Goal: Browse casually: Explore the website without a specific task or goal

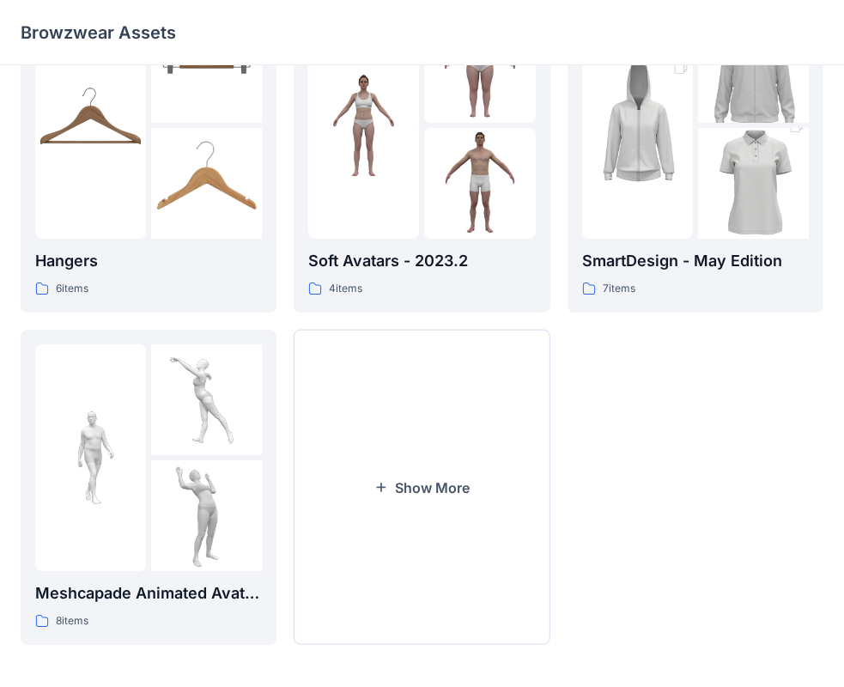
scroll to position [427, 0]
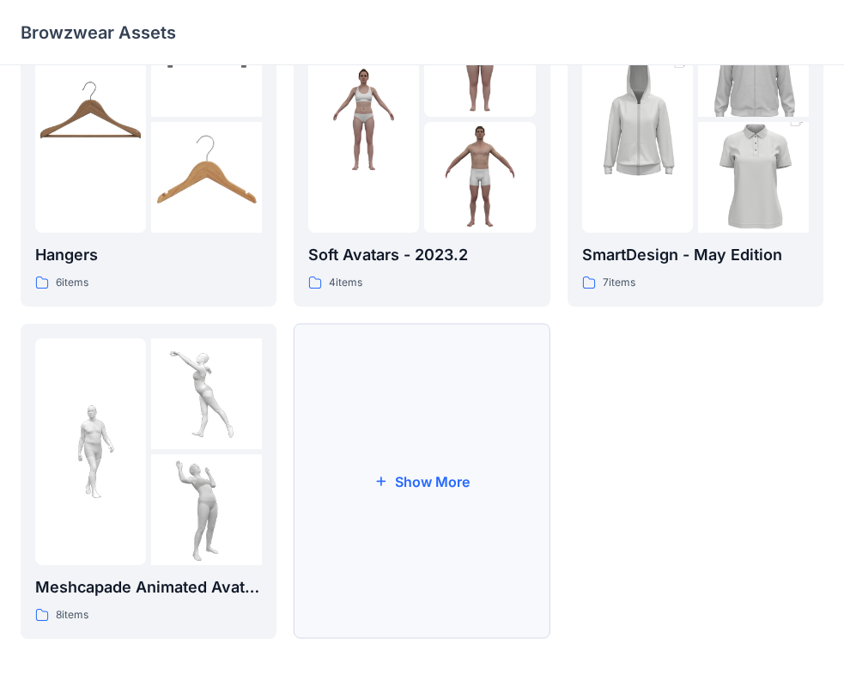
click at [395, 446] on button "Show More" at bounding box center [422, 481] width 256 height 315
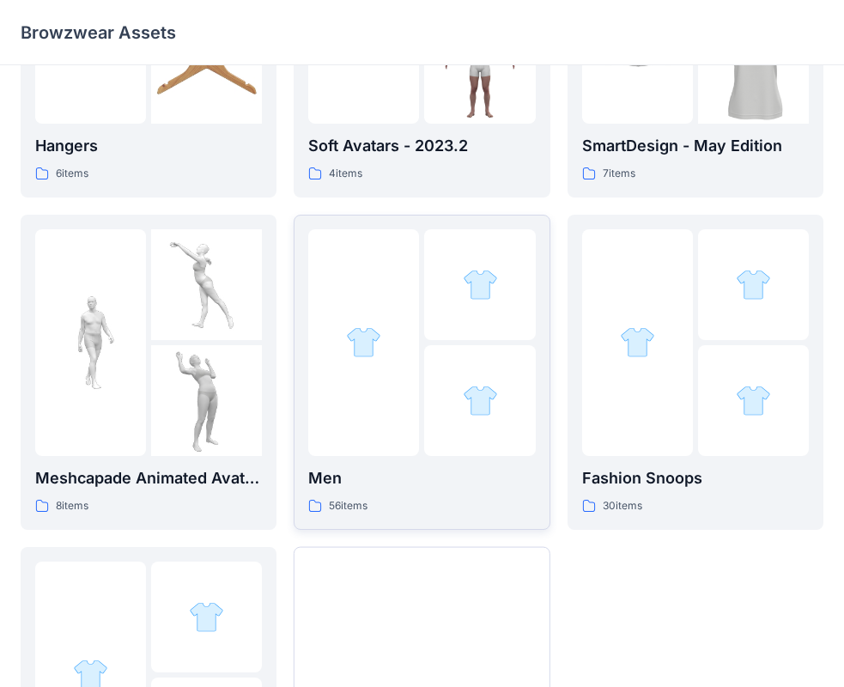
scroll to position [541, 0]
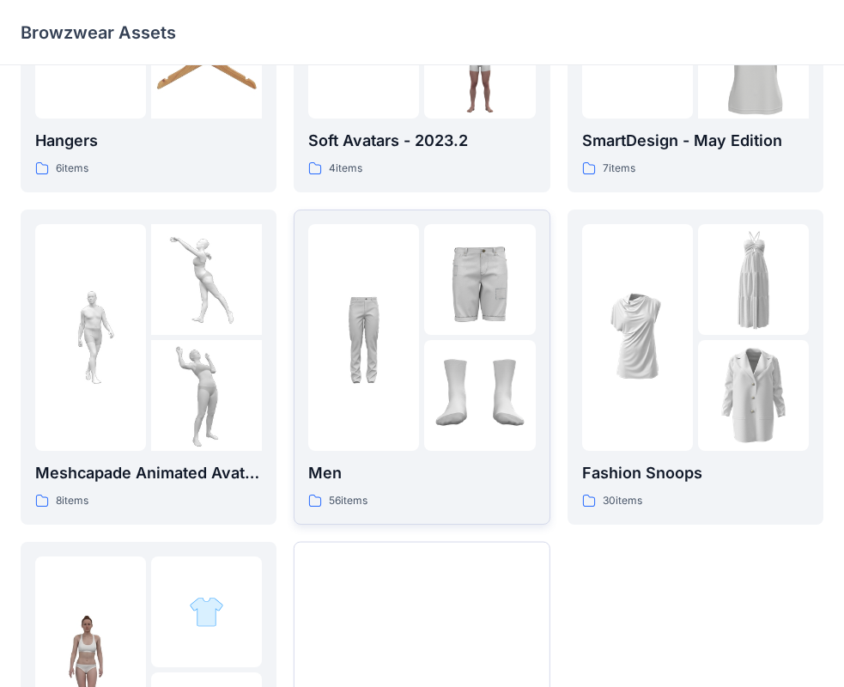
click at [416, 357] on div at bounding box center [363, 337] width 111 height 227
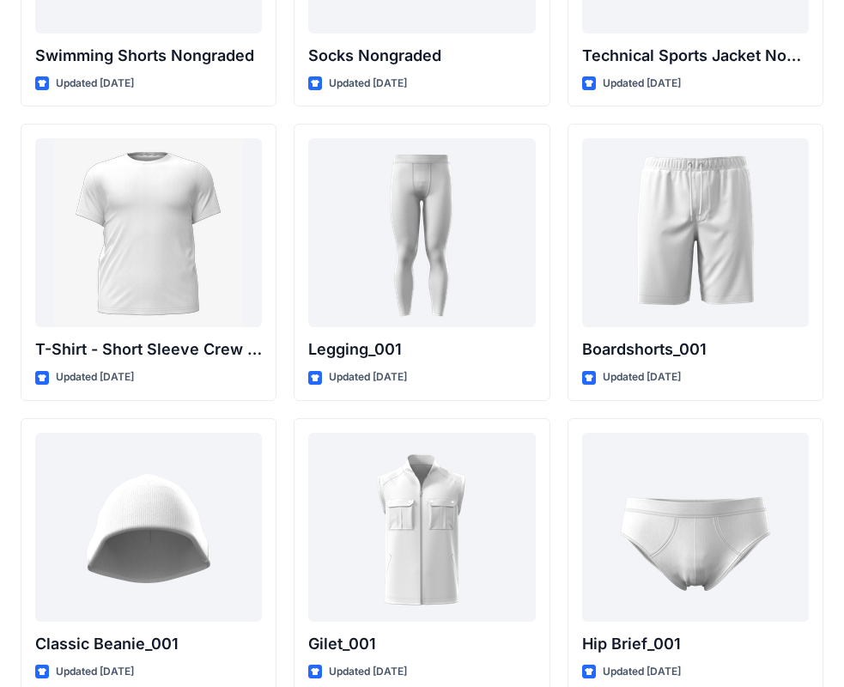
scroll to position [2905, 0]
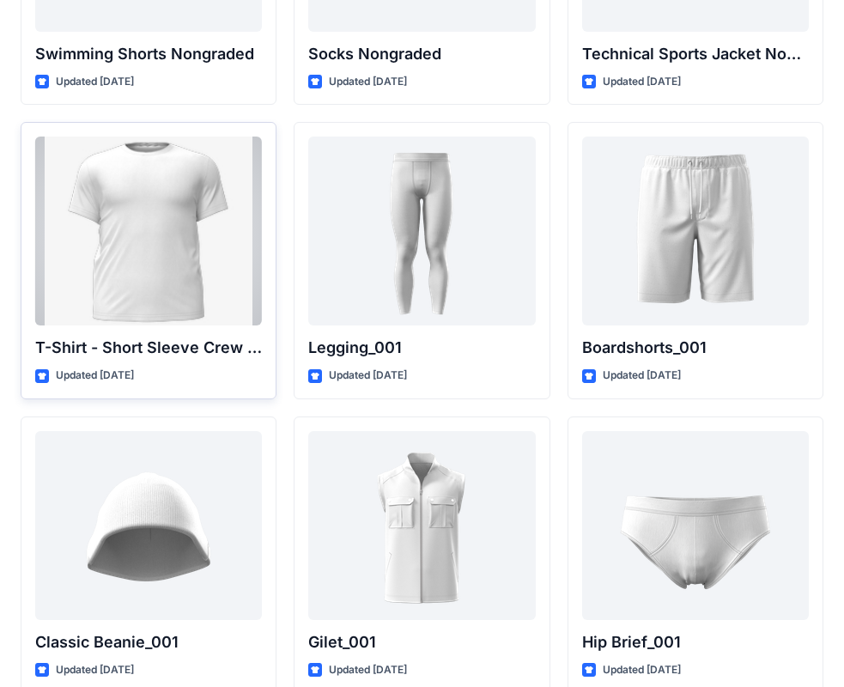
click at [190, 237] on div at bounding box center [148, 231] width 227 height 189
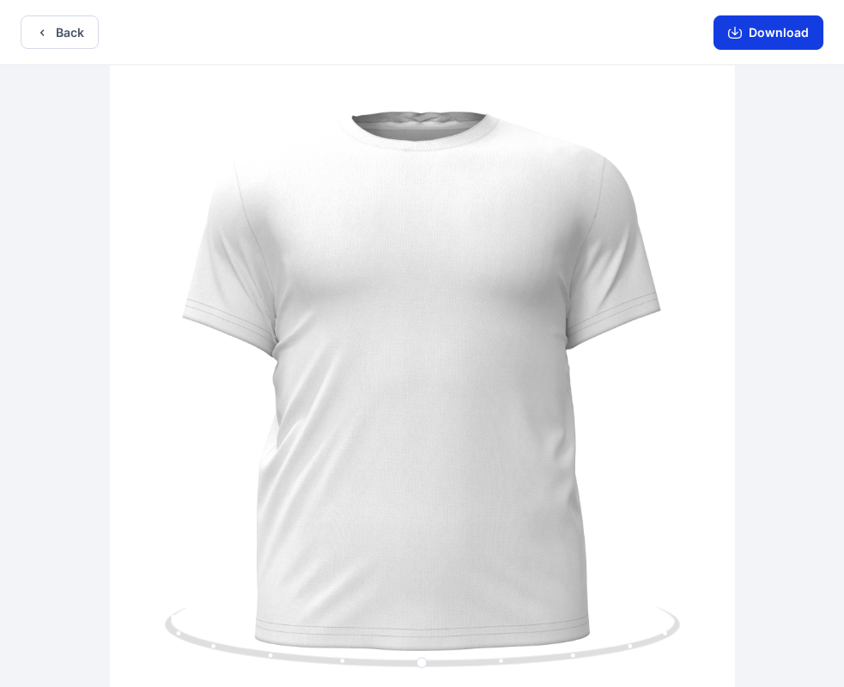
click at [775, 27] on button "Download" at bounding box center [768, 32] width 110 height 34
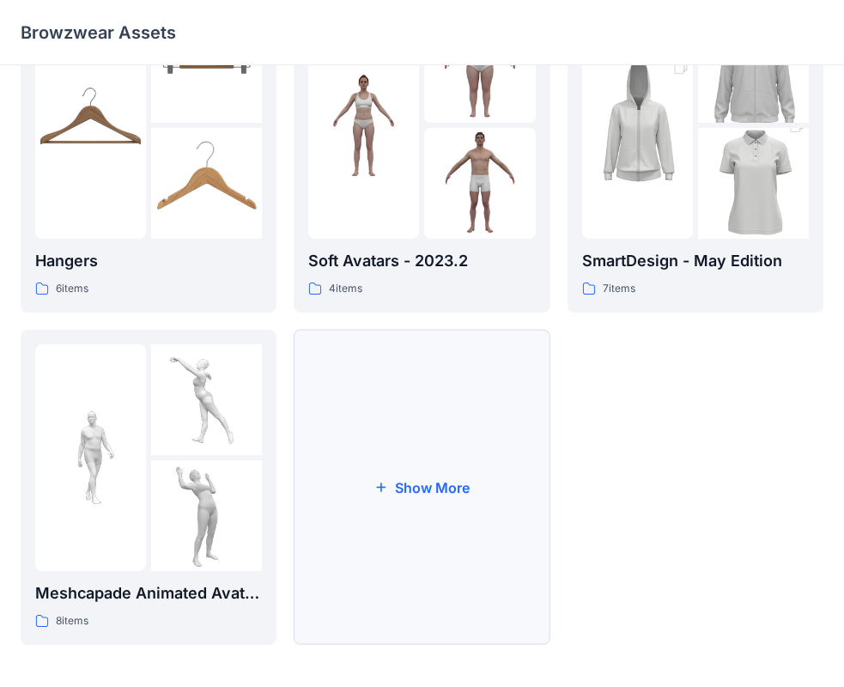
scroll to position [427, 0]
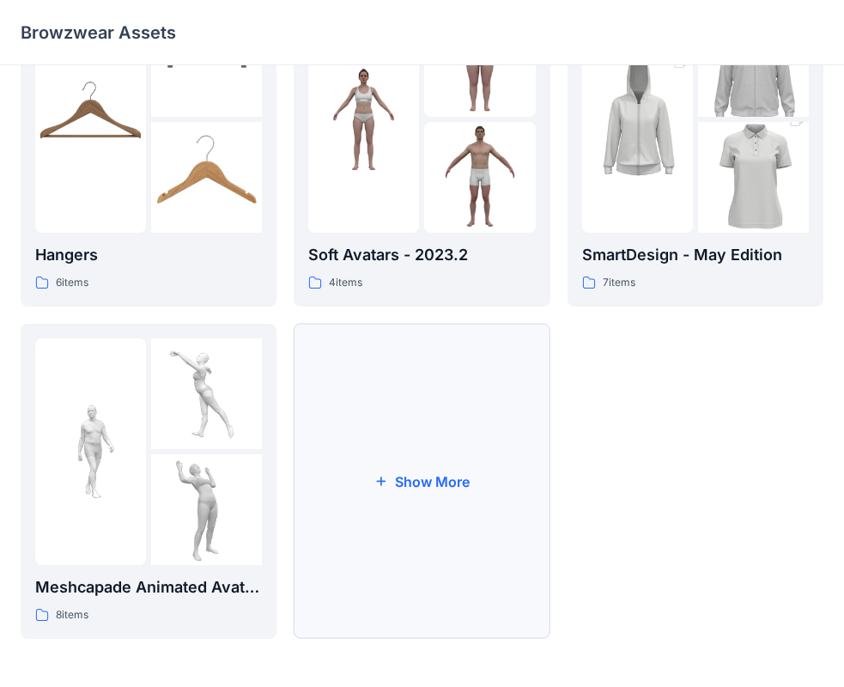
click at [395, 487] on button "Show More" at bounding box center [422, 481] width 256 height 315
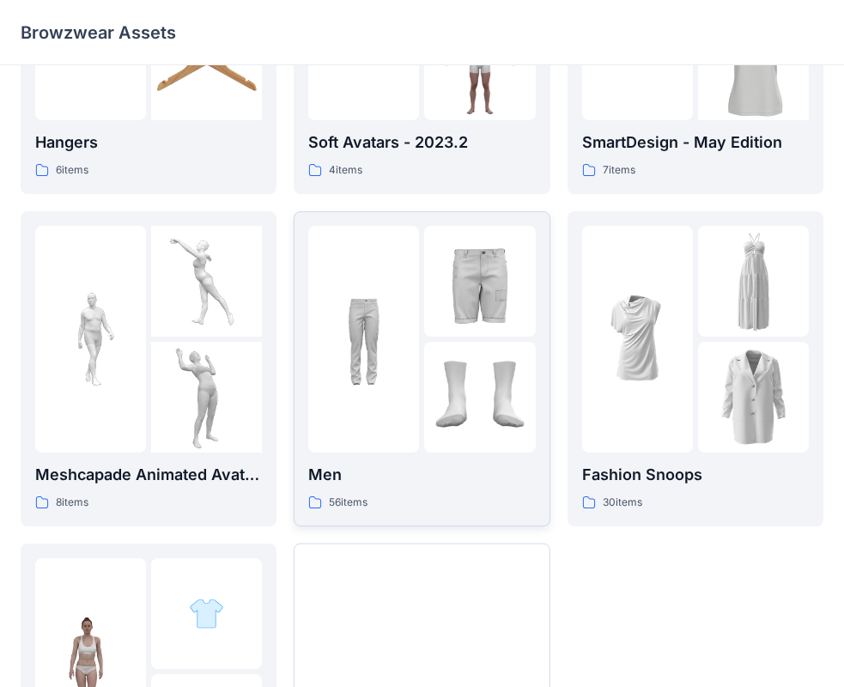
scroll to position [541, 0]
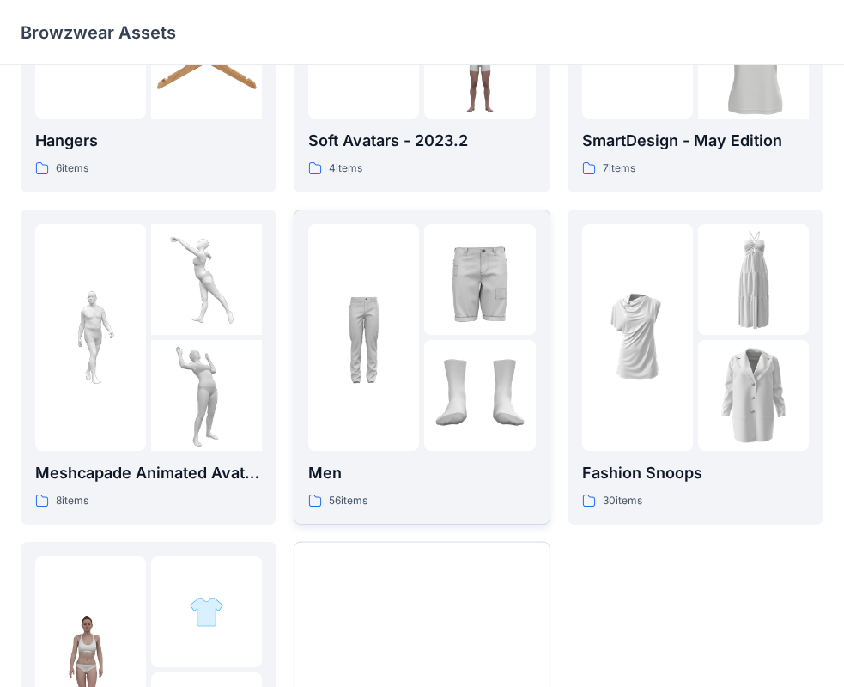
click at [384, 394] on div at bounding box center [363, 337] width 111 height 227
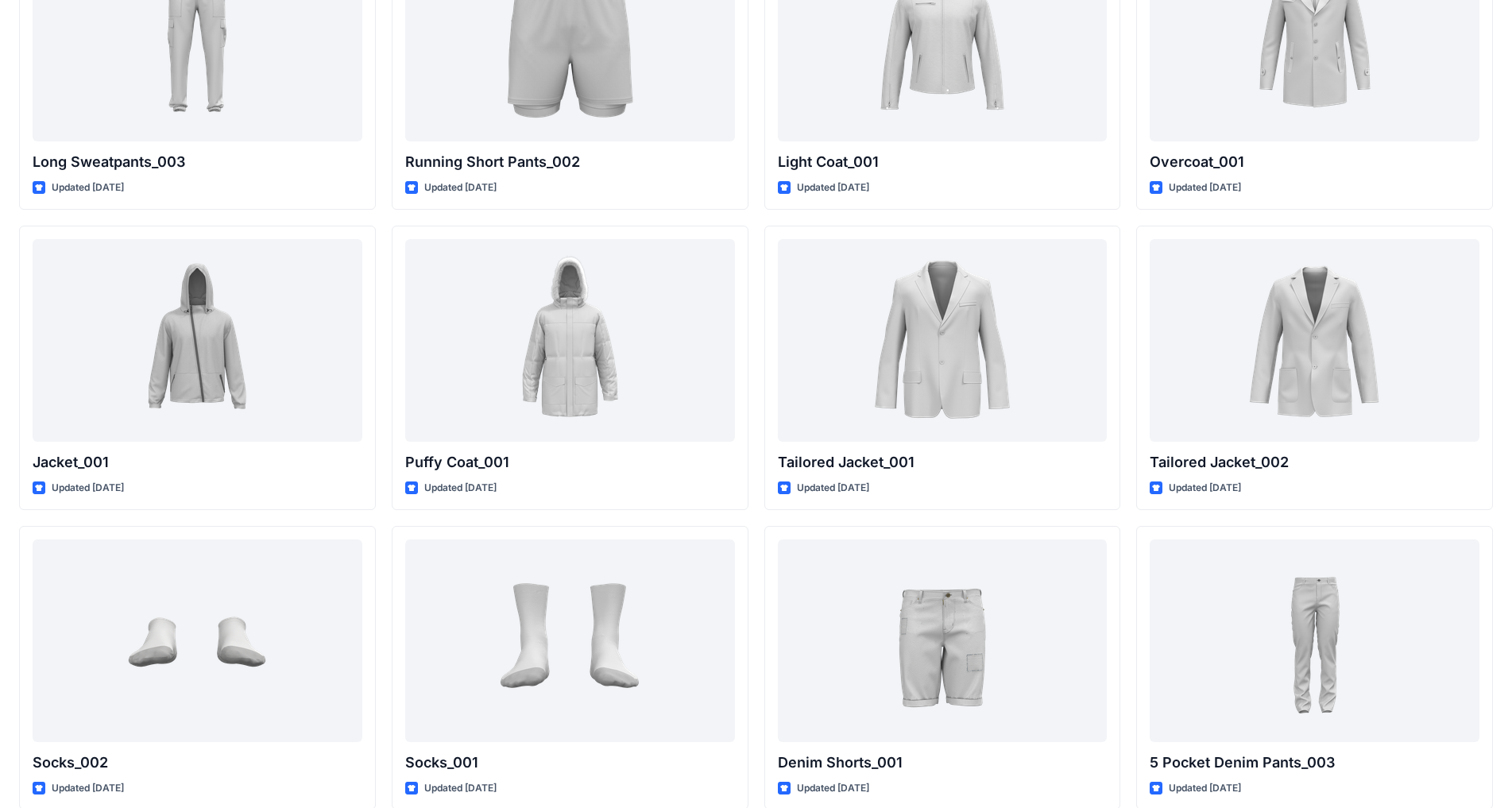
scroll to position [3478, 0]
